Goal: Task Accomplishment & Management: Manage account settings

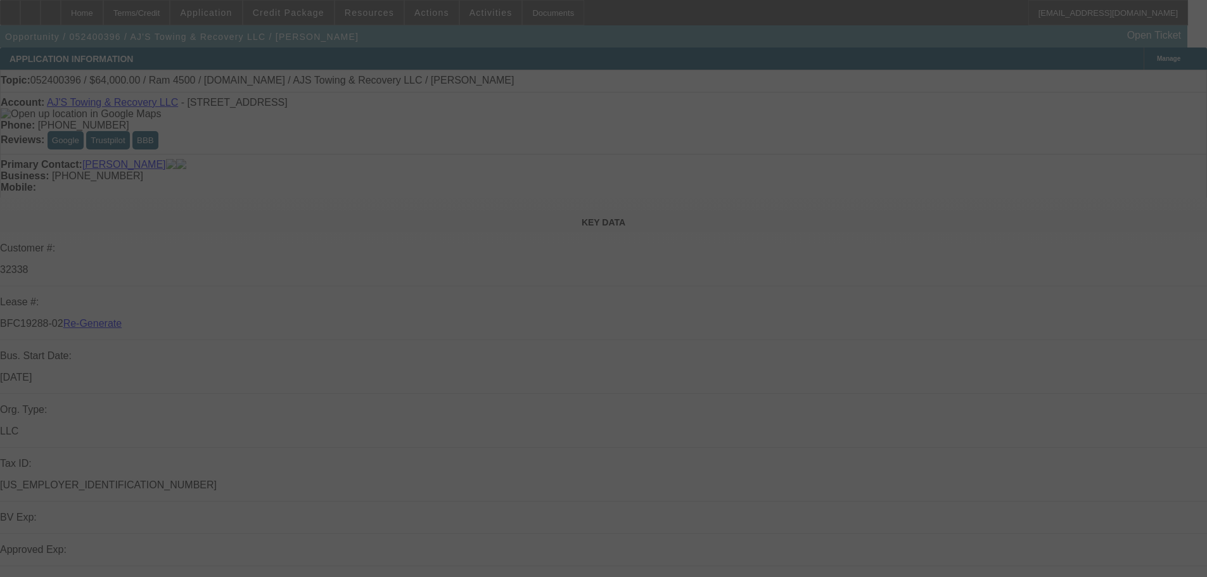
select select "3"
select select "0"
select select "2"
select select "0.1"
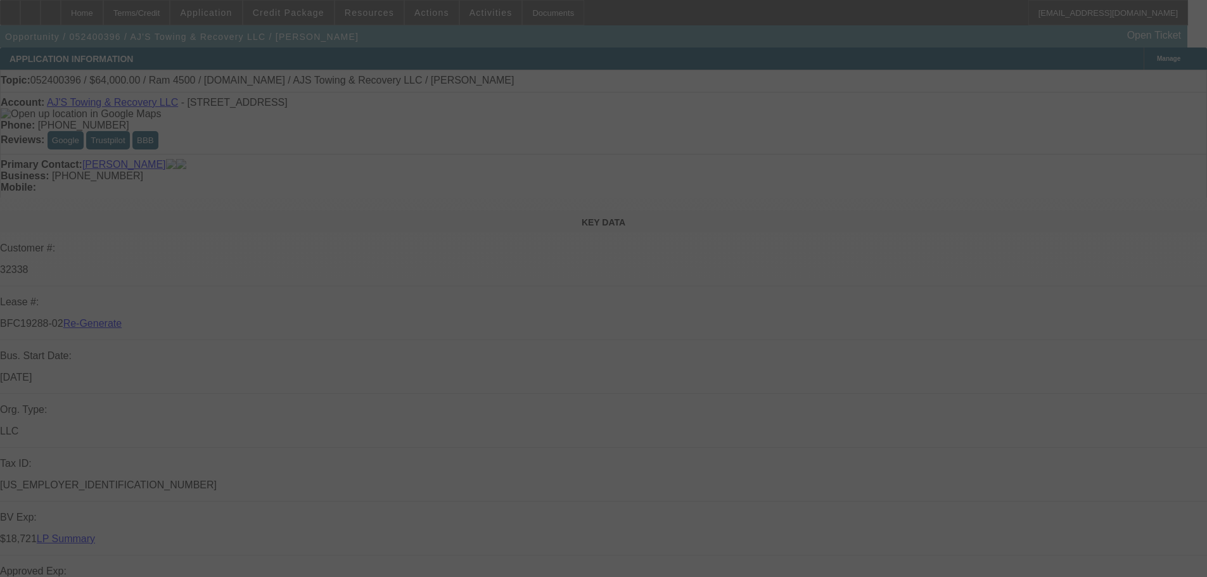
select select "4"
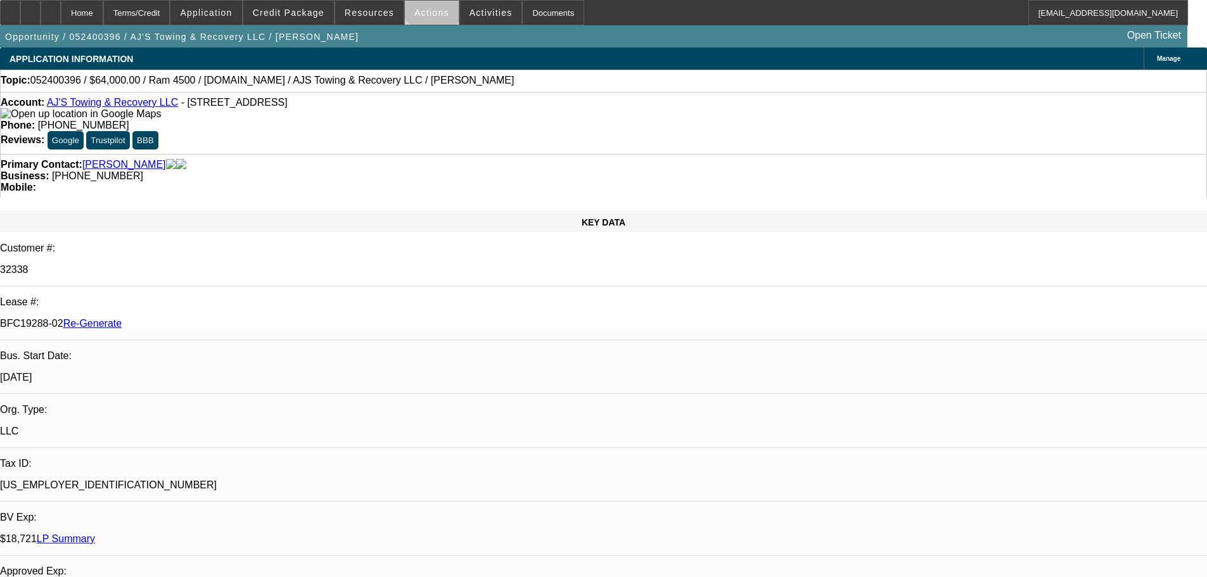
click at [428, 3] on span at bounding box center [432, 12] width 54 height 30
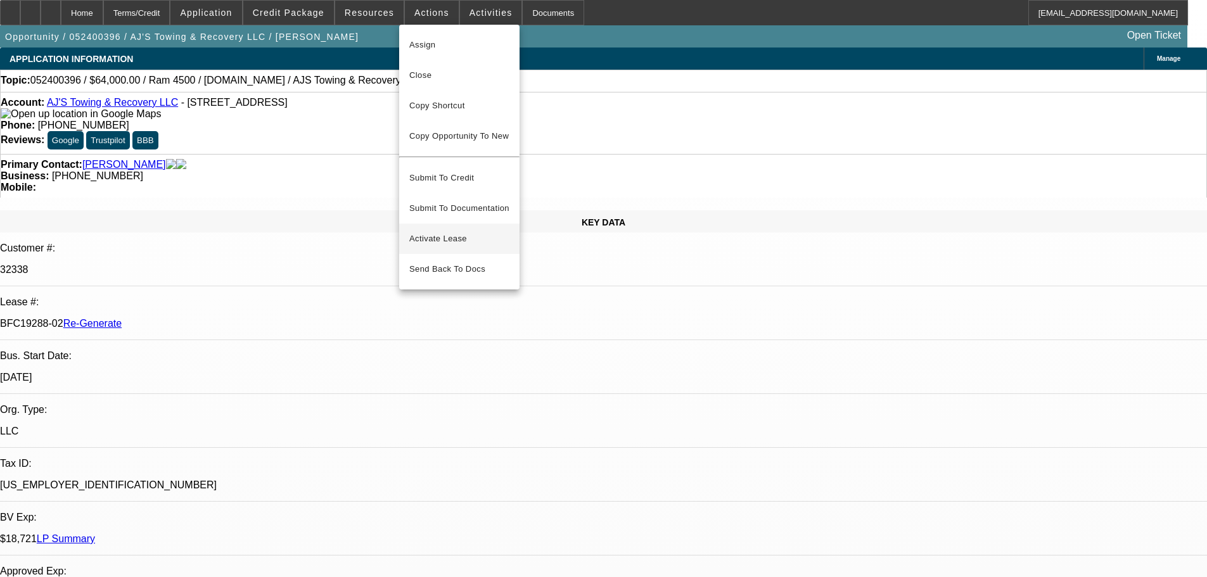
click at [446, 224] on button "Activate Lease" at bounding box center [459, 239] width 120 height 30
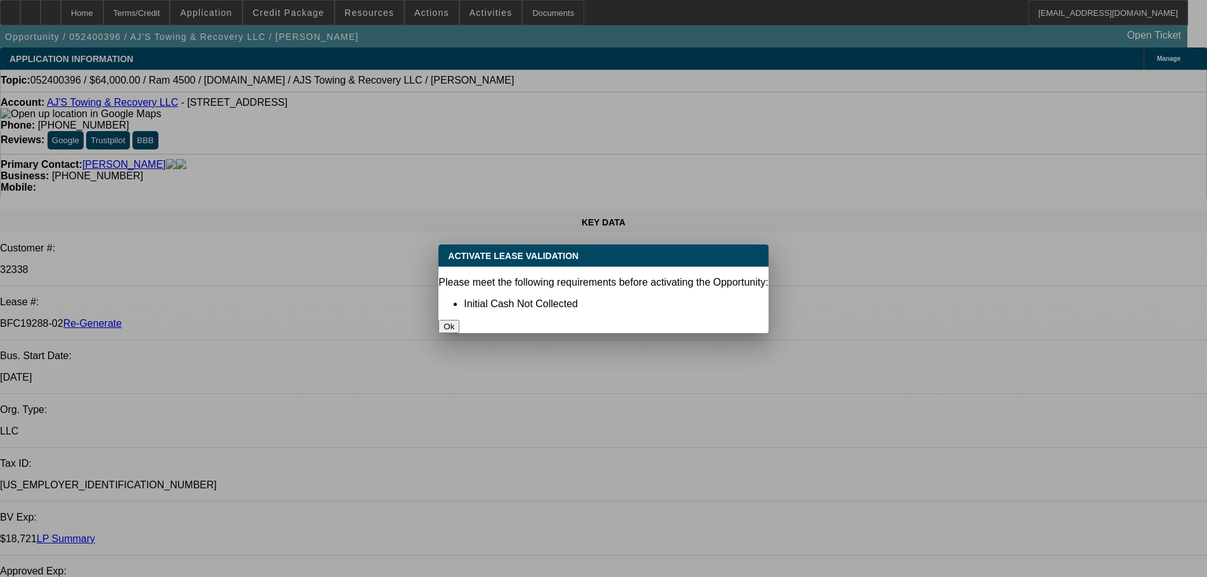
click at [460, 320] on button "Ok" at bounding box center [449, 326] width 21 height 13
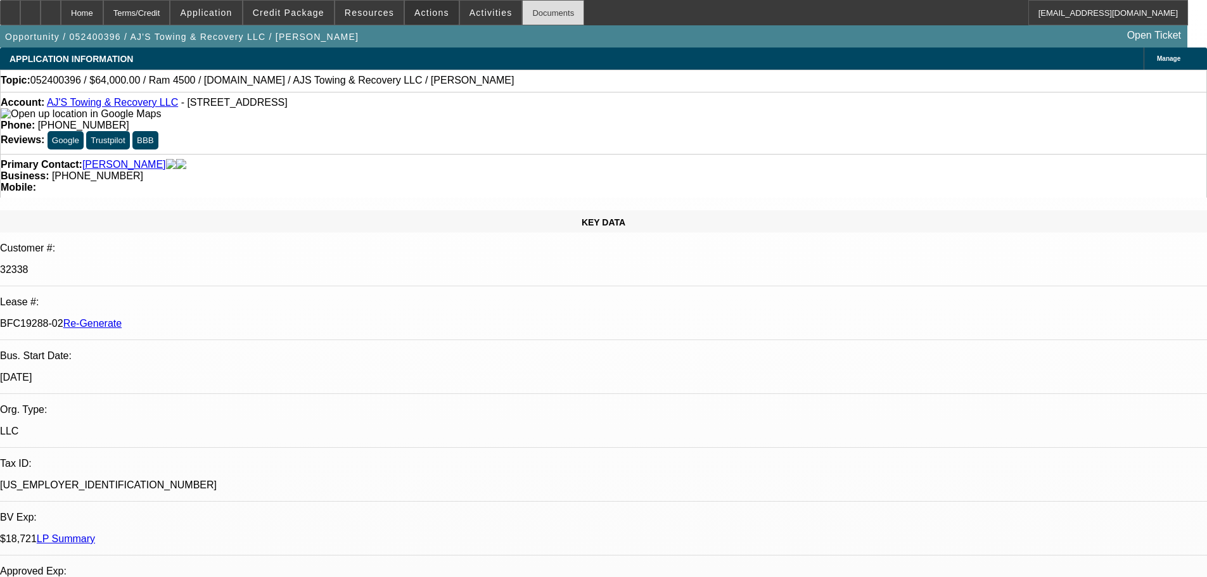
click at [543, 15] on div "Documents" at bounding box center [553, 12] width 62 height 25
drag, startPoint x: 940, startPoint y: 430, endPoint x: 913, endPoint y: 428, distance: 26.7
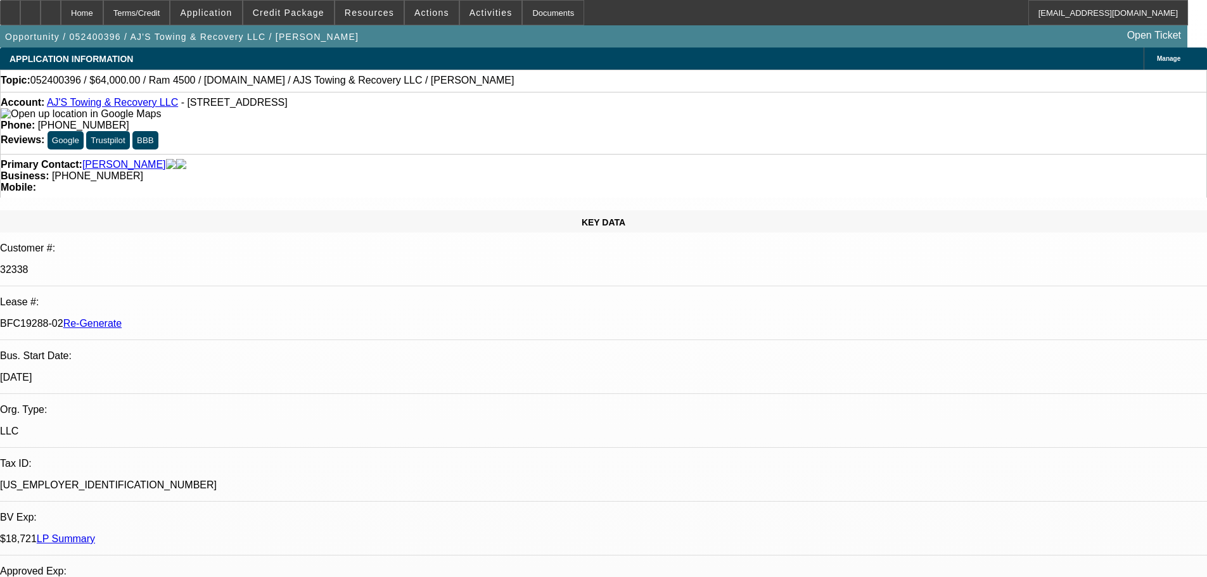
copy p "9,490.91"
click at [418, 15] on span "Actions" at bounding box center [432, 13] width 35 height 10
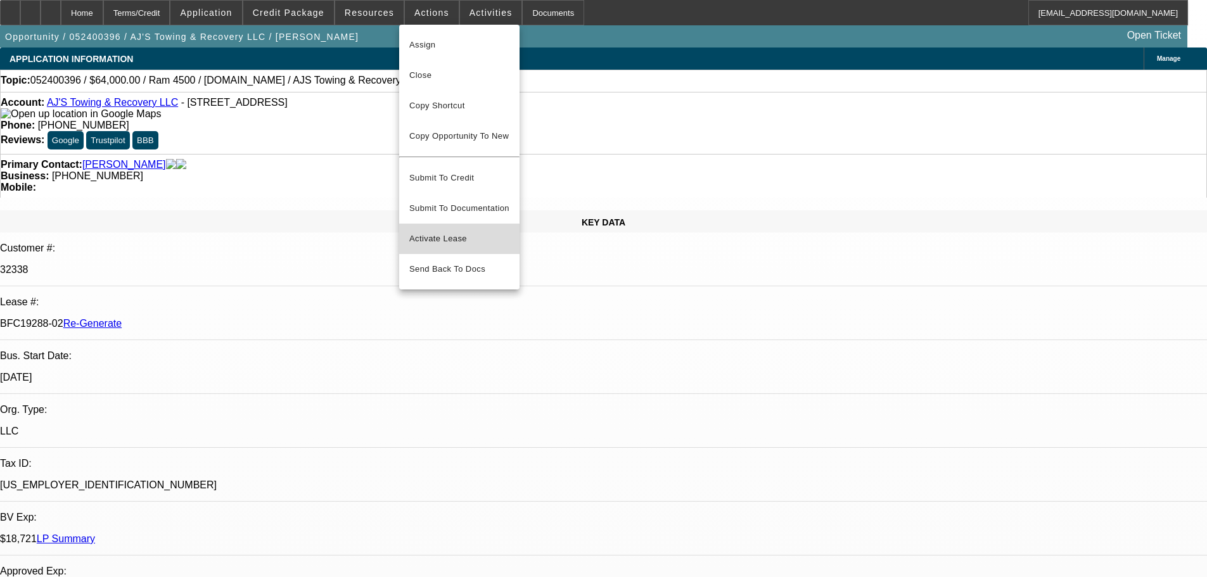
click at [444, 231] on span "Activate Lease" at bounding box center [459, 238] width 100 height 15
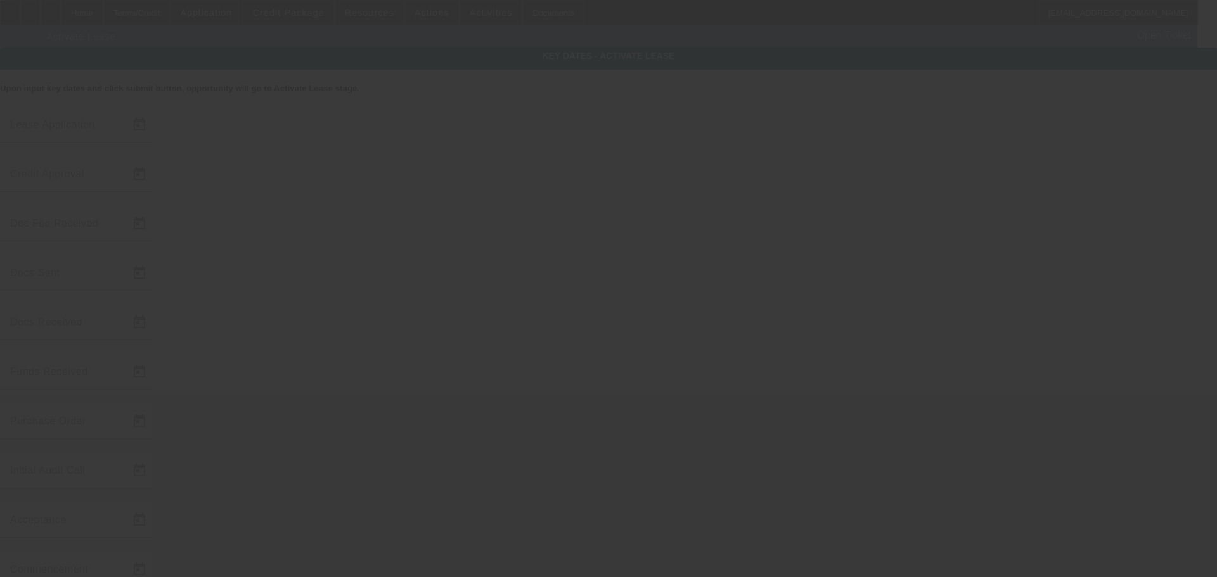
type input "[DATE]"
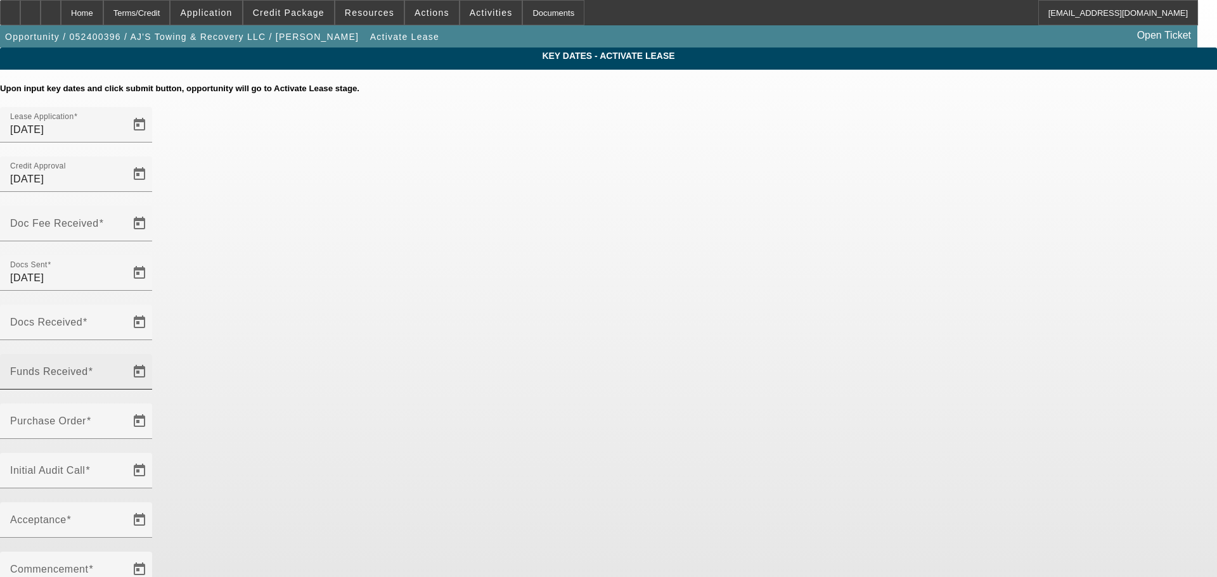
click at [124, 354] on div "Funds Received" at bounding box center [67, 371] width 114 height 35
click at [155, 357] on span "Open calendar" at bounding box center [139, 372] width 30 height 30
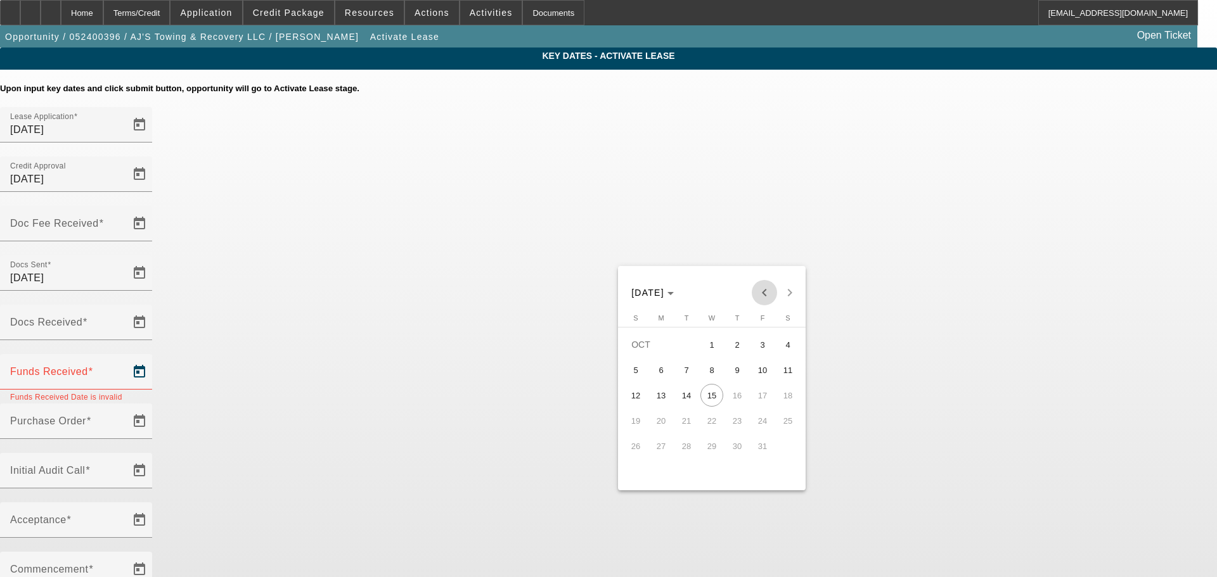
click at [755, 288] on span "Previous month" at bounding box center [764, 292] width 25 height 25
click at [733, 450] on span "25" at bounding box center [737, 446] width 23 height 23
type input "[DATE]"
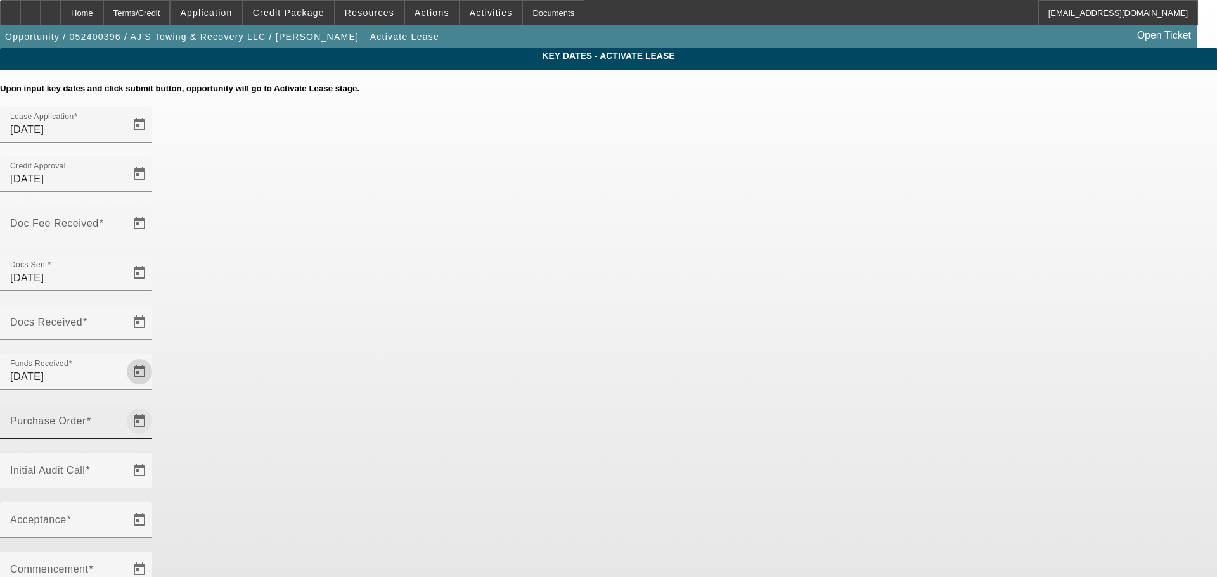
click at [155, 406] on span "Open calendar" at bounding box center [139, 421] width 30 height 30
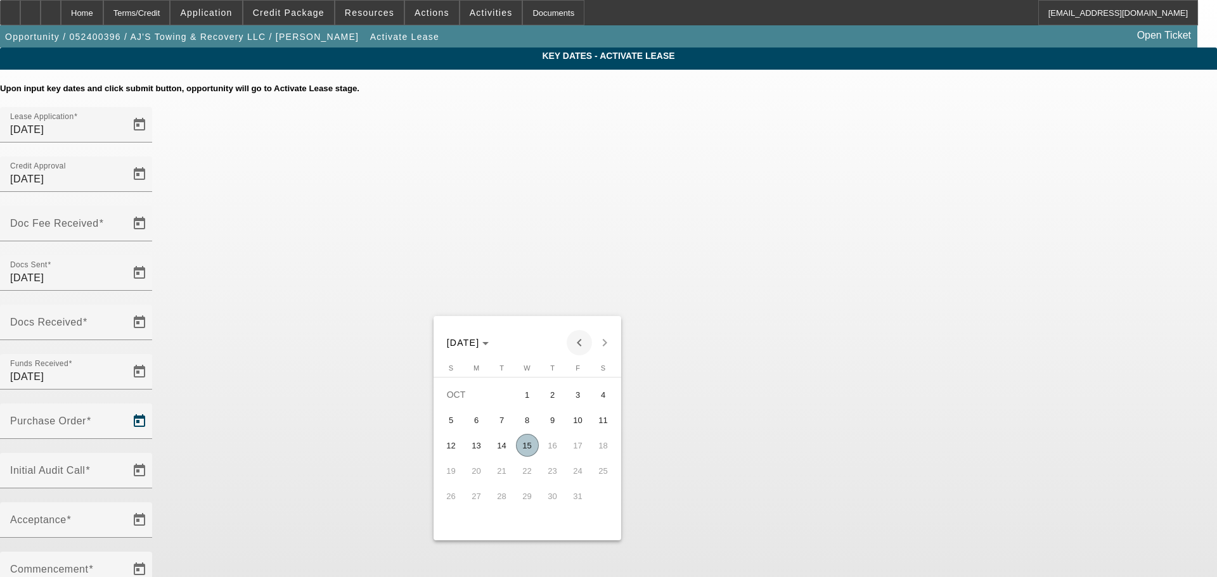
click at [581, 343] on span "Previous month" at bounding box center [579, 342] width 25 height 25
click at [550, 493] on span "25" at bounding box center [552, 496] width 23 height 23
type input "[DATE]"
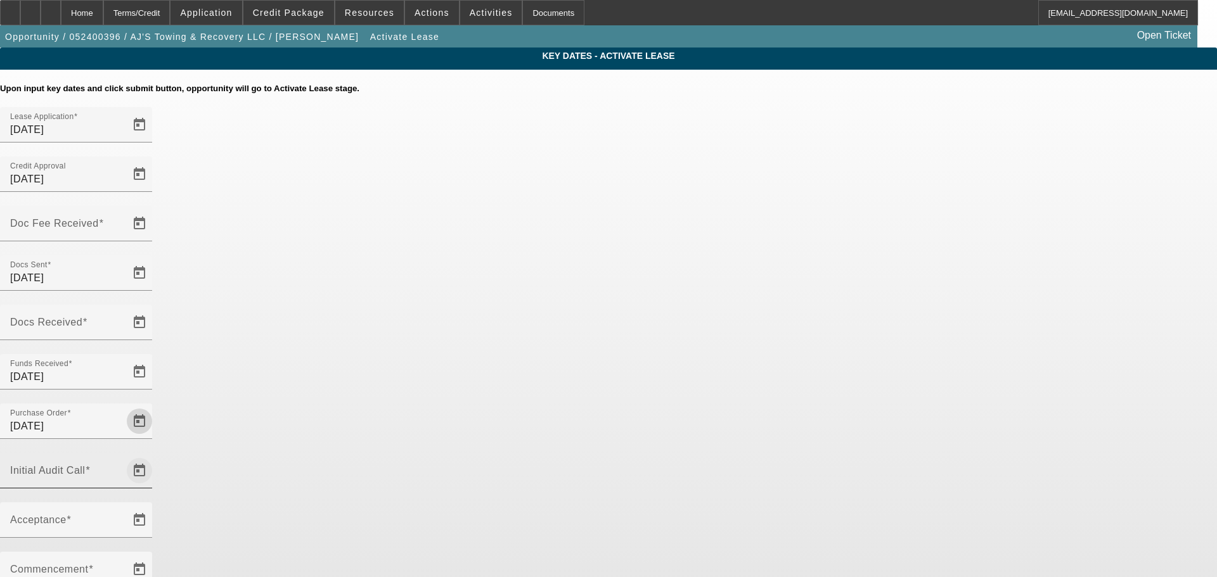
click at [155, 456] on span "Open calendar" at bounding box center [139, 471] width 30 height 30
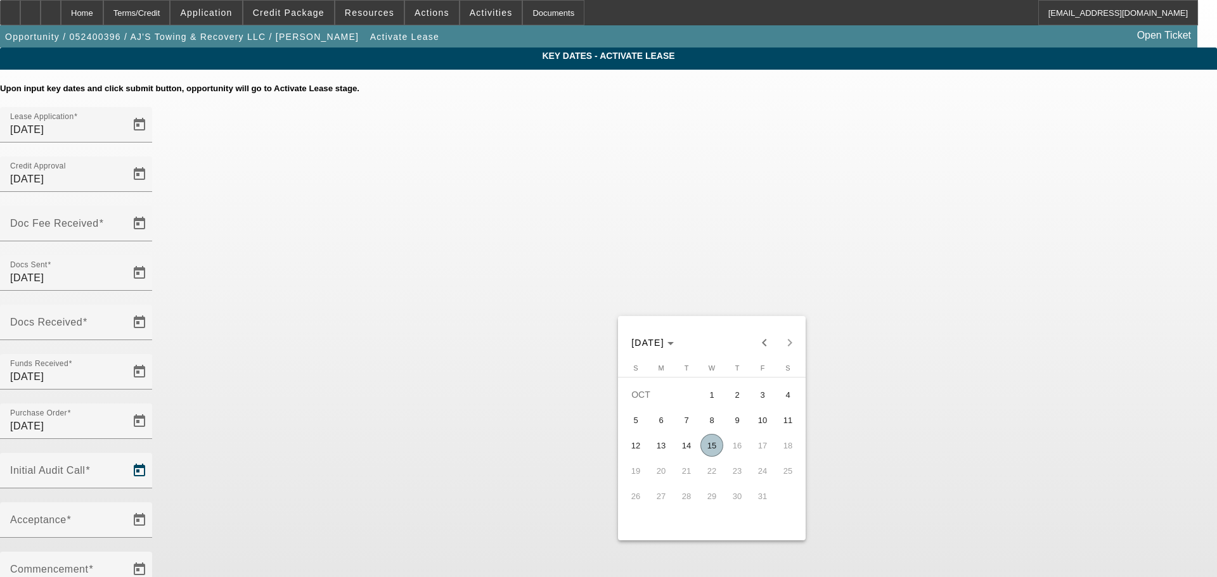
click at [707, 449] on span "15" at bounding box center [711, 445] width 23 height 23
type input "[DATE]"
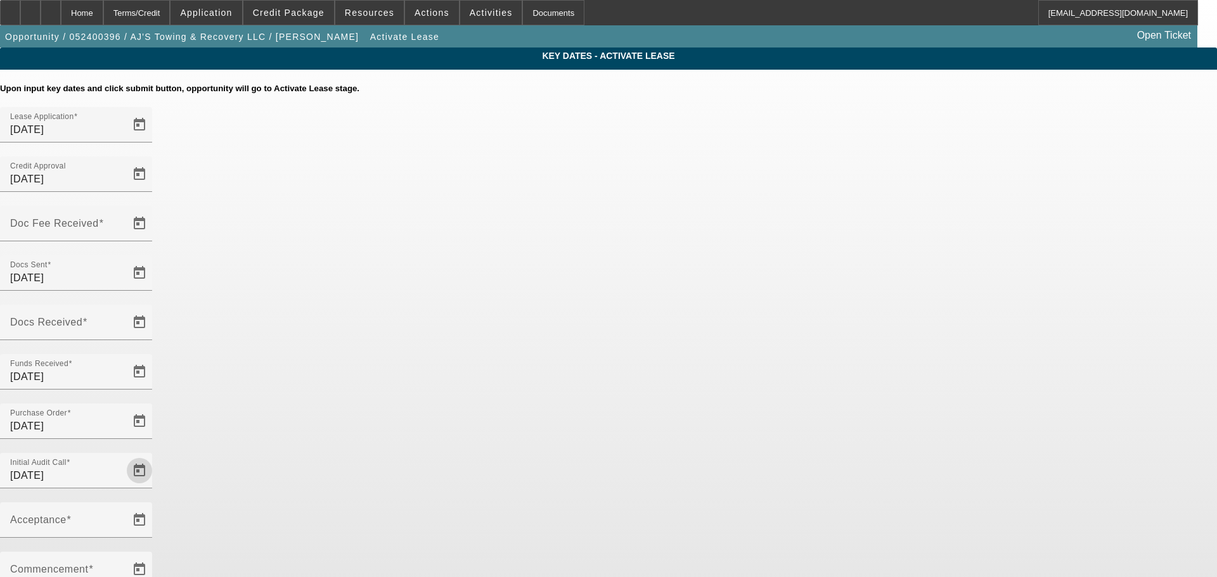
click at [152, 538] on div at bounding box center [76, 545] width 152 height 14
click at [155, 505] on span "Open calendar" at bounding box center [139, 520] width 30 height 30
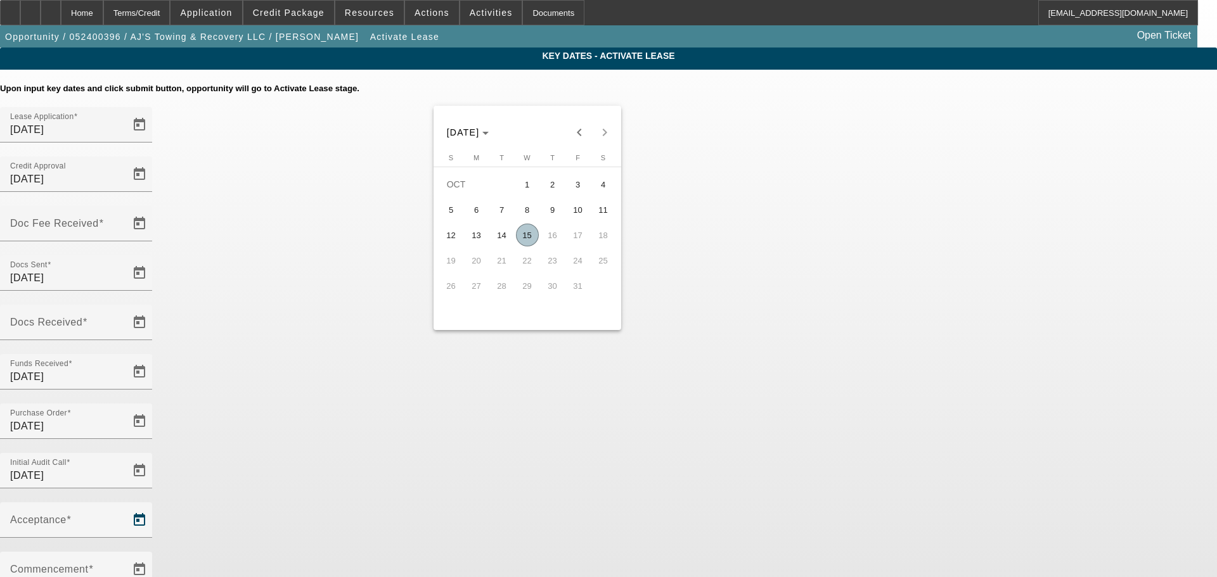
click at [528, 243] on span "15" at bounding box center [527, 235] width 23 height 23
type input "[DATE]"
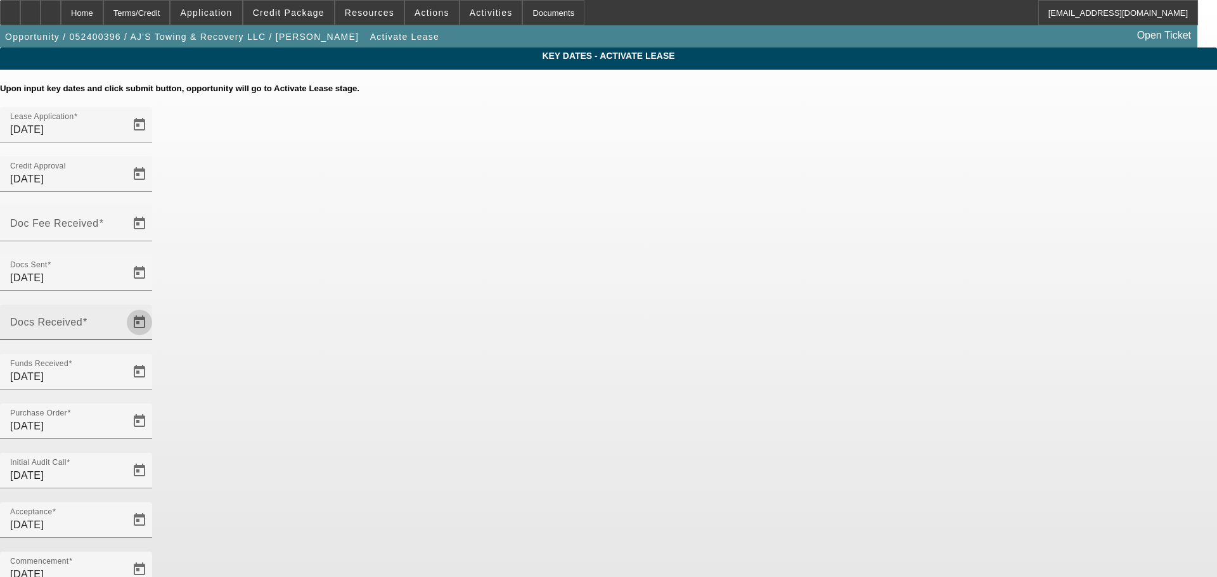
click at [155, 307] on span "Open calendar" at bounding box center [139, 322] width 30 height 30
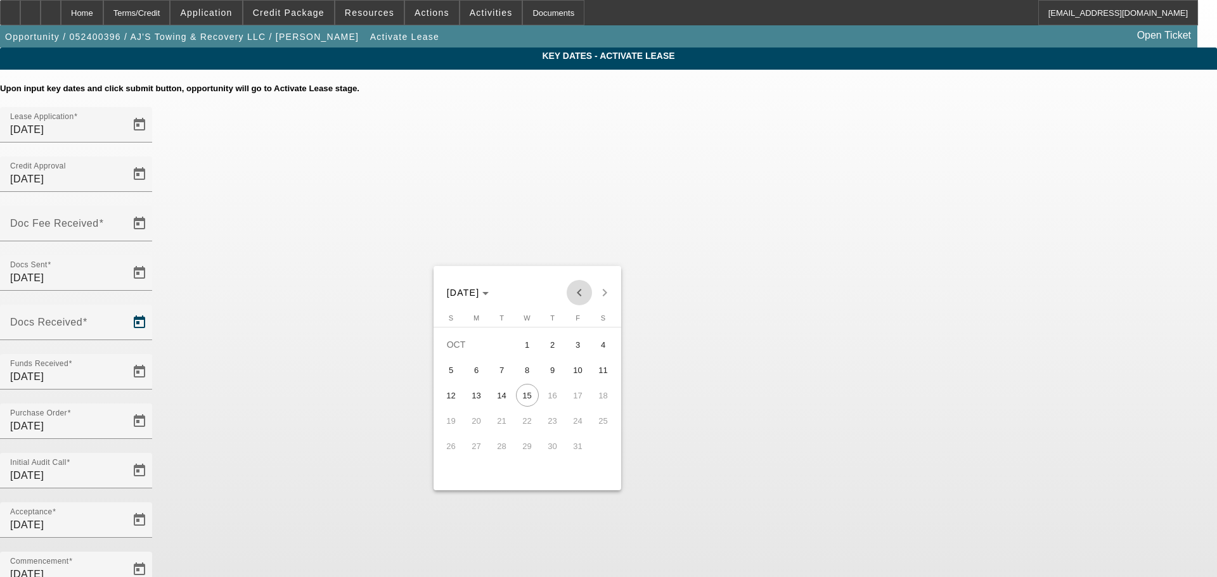
click at [575, 295] on span "Previous month" at bounding box center [579, 292] width 25 height 25
click at [553, 451] on span "25" at bounding box center [552, 446] width 23 height 23
type input "[DATE]"
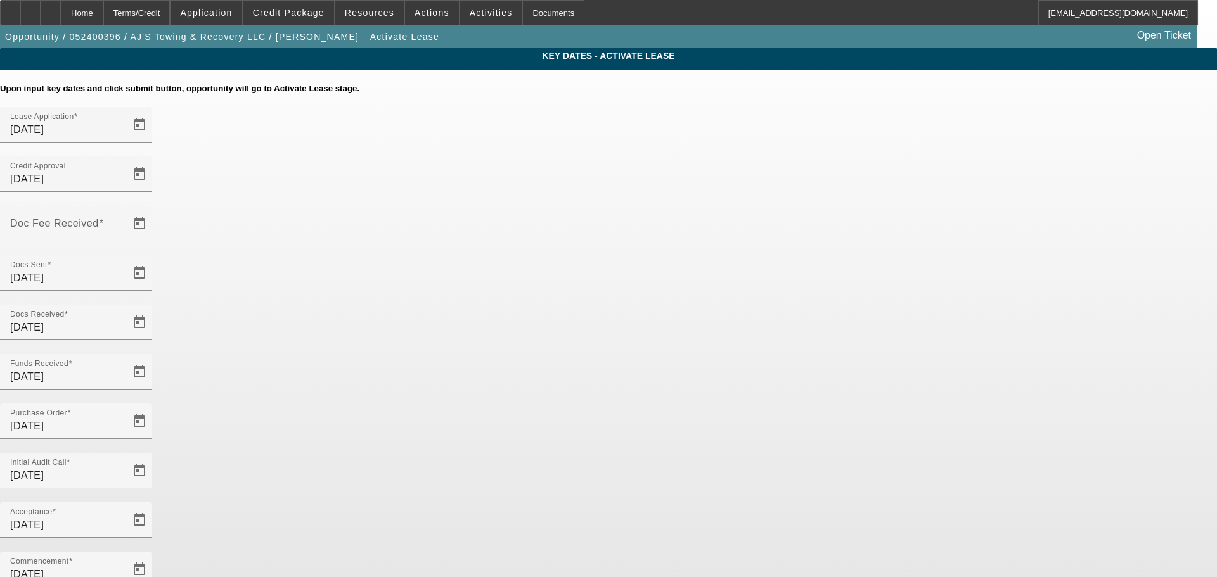
click at [604, 206] on div "Doc Fee Received" at bounding box center [608, 230] width 1217 height 49
click at [155, 209] on span "Open calendar" at bounding box center [139, 224] width 30 height 30
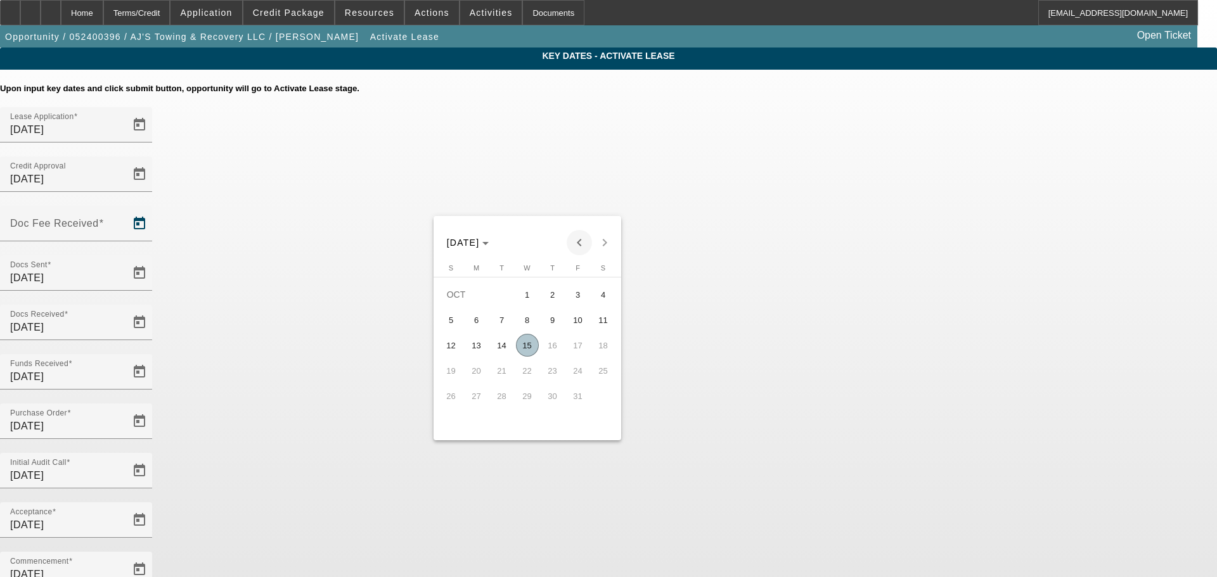
click at [584, 245] on span "Previous month" at bounding box center [579, 242] width 25 height 25
click at [555, 401] on span "25" at bounding box center [552, 396] width 23 height 23
type input "[DATE]"
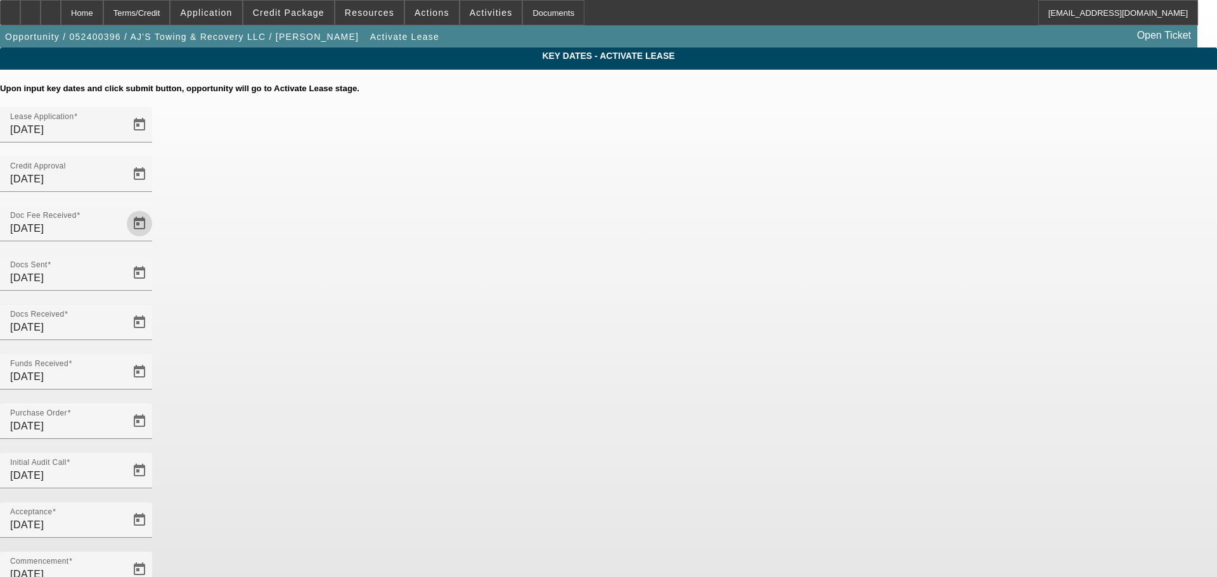
drag, startPoint x: 874, startPoint y: 411, endPoint x: 847, endPoint y: 412, distance: 27.3
click at [872, 410] on div "Key Dates - Activate Lease Upon input key dates and click submit button, opport…" at bounding box center [608, 437] width 1217 height 778
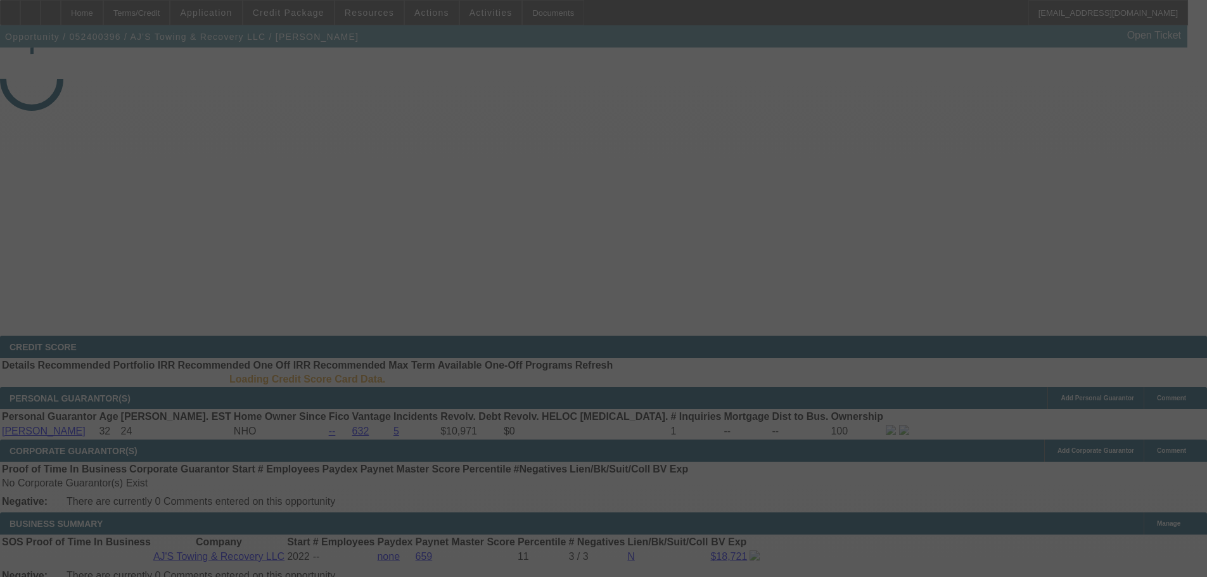
select select "4"
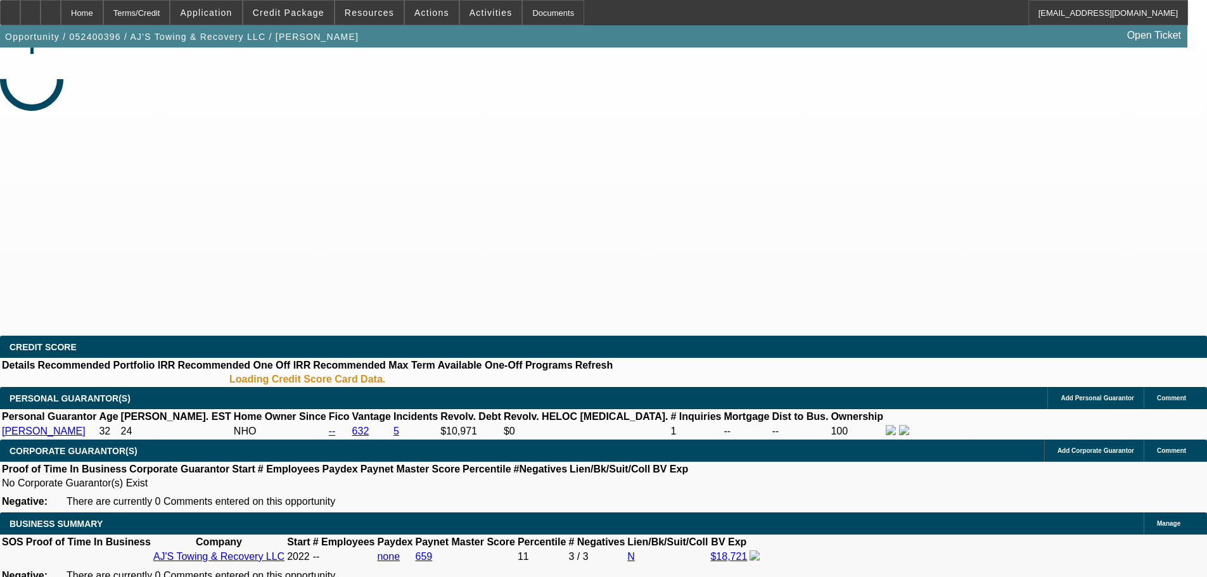
select select "0"
select select "2"
select select "0.1"
select select "4"
